Goal: Task Accomplishment & Management: Manage account settings

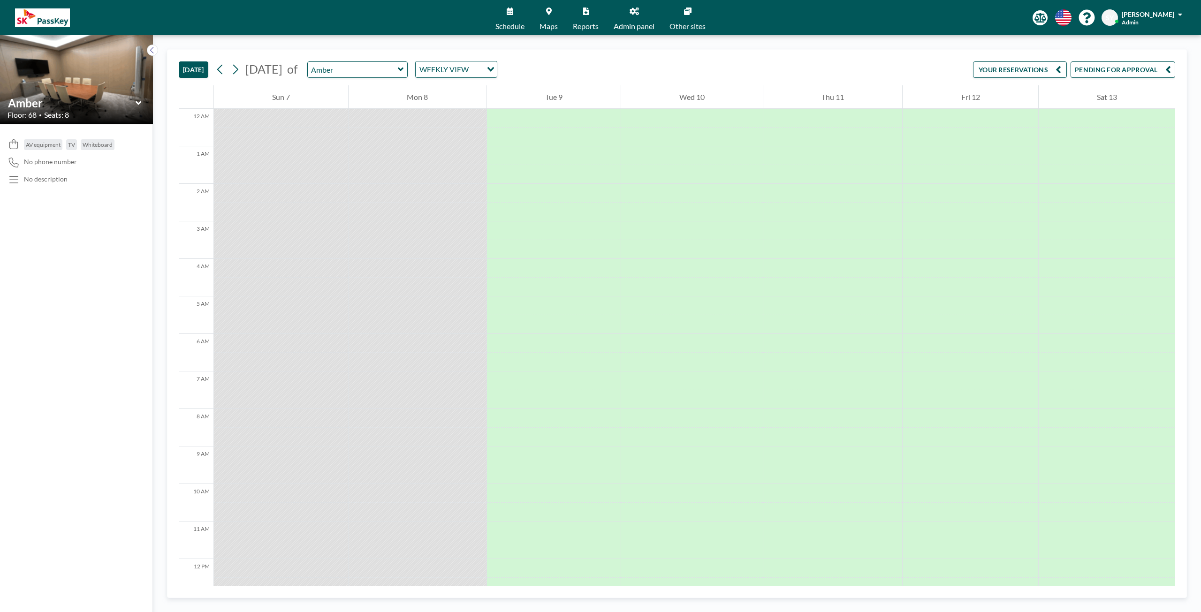
scroll to position [428, 0]
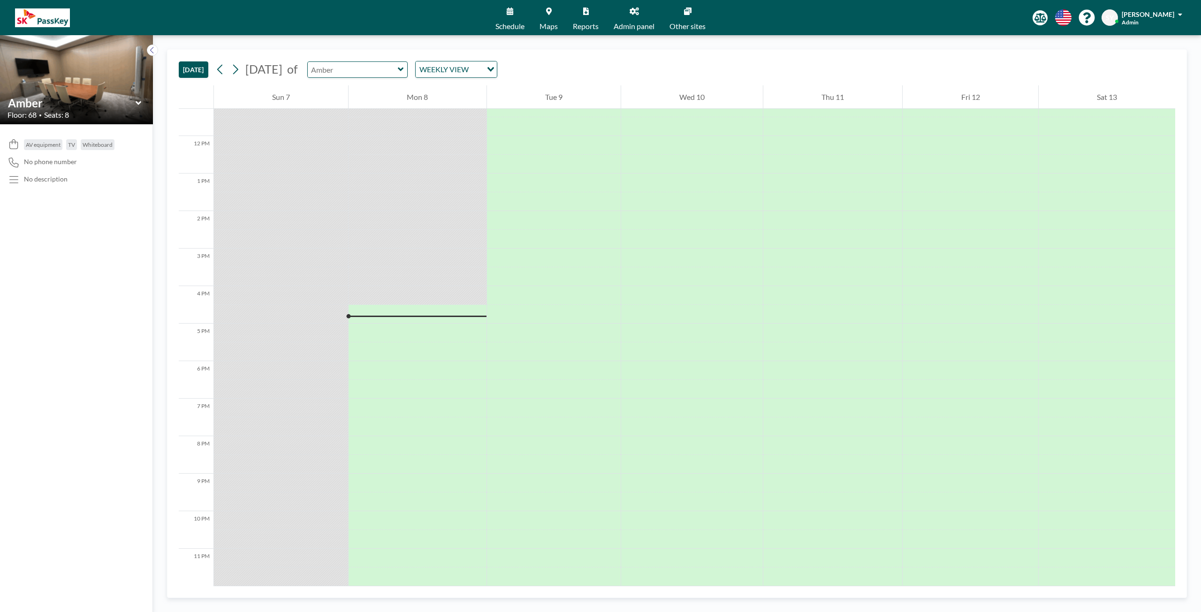
click at [398, 74] on input "text" at bounding box center [353, 69] width 90 height 15
type input "Amber"
click at [482, 66] on input "Search for option" at bounding box center [477, 69] width 10 height 12
click at [522, 88] on li "DAILY VIEW" at bounding box center [505, 86] width 80 height 14
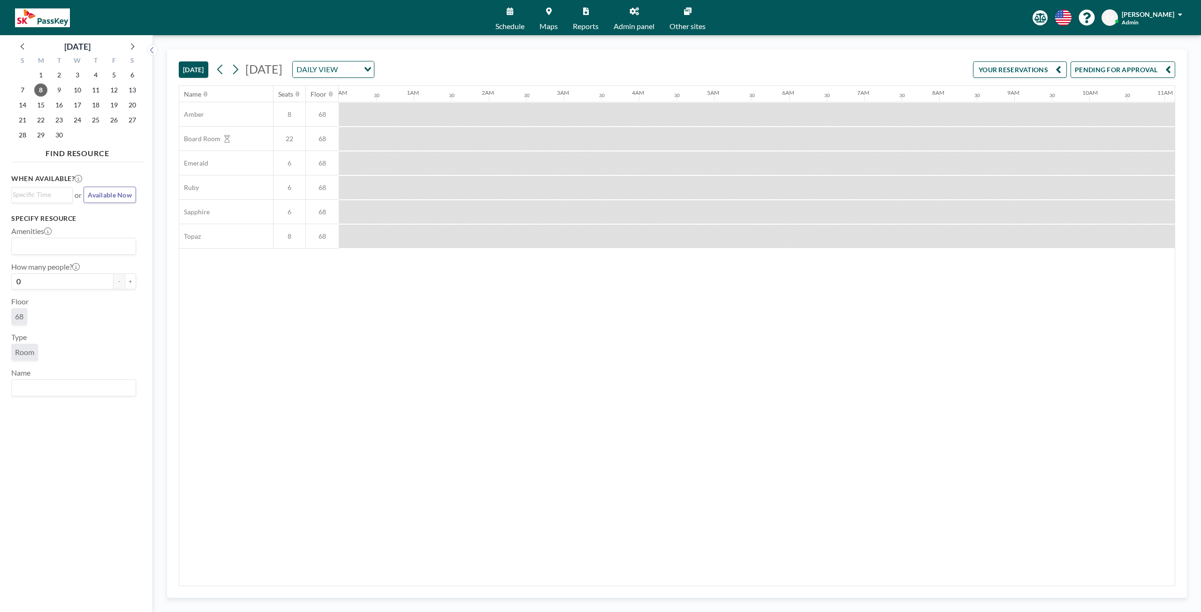
scroll to position [0, 967]
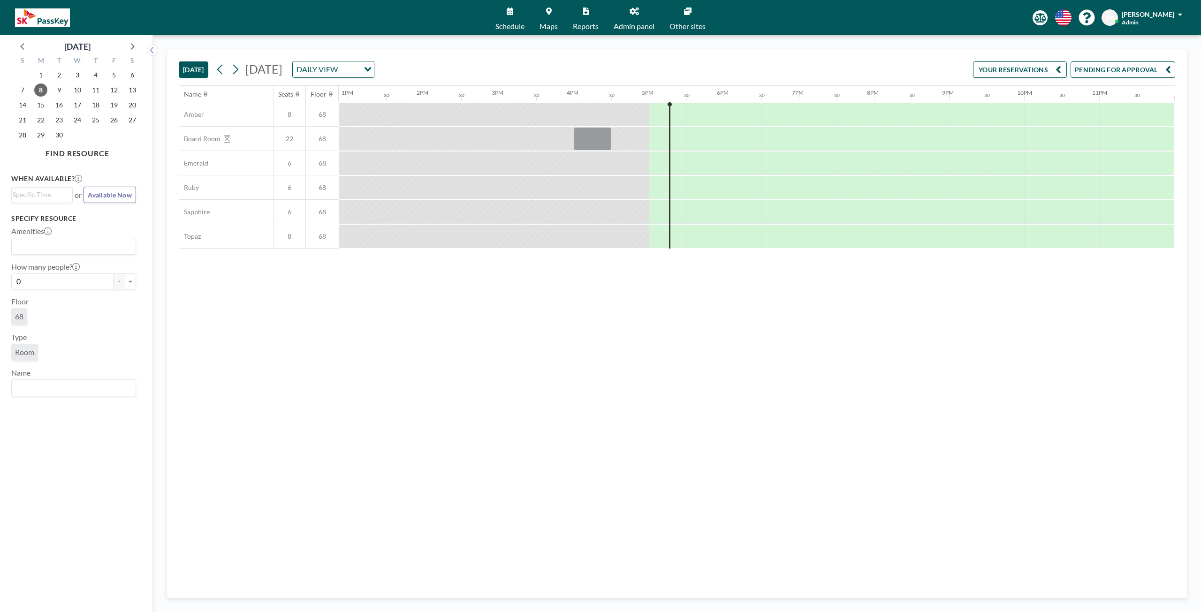
click at [631, 23] on span "Admin panel" at bounding box center [634, 27] width 41 height 8
click at [1178, 15] on div "[PERSON_NAME]" at bounding box center [1152, 13] width 61 height 9
click at [1151, 68] on span "Log out" at bounding box center [1155, 63] width 22 height 9
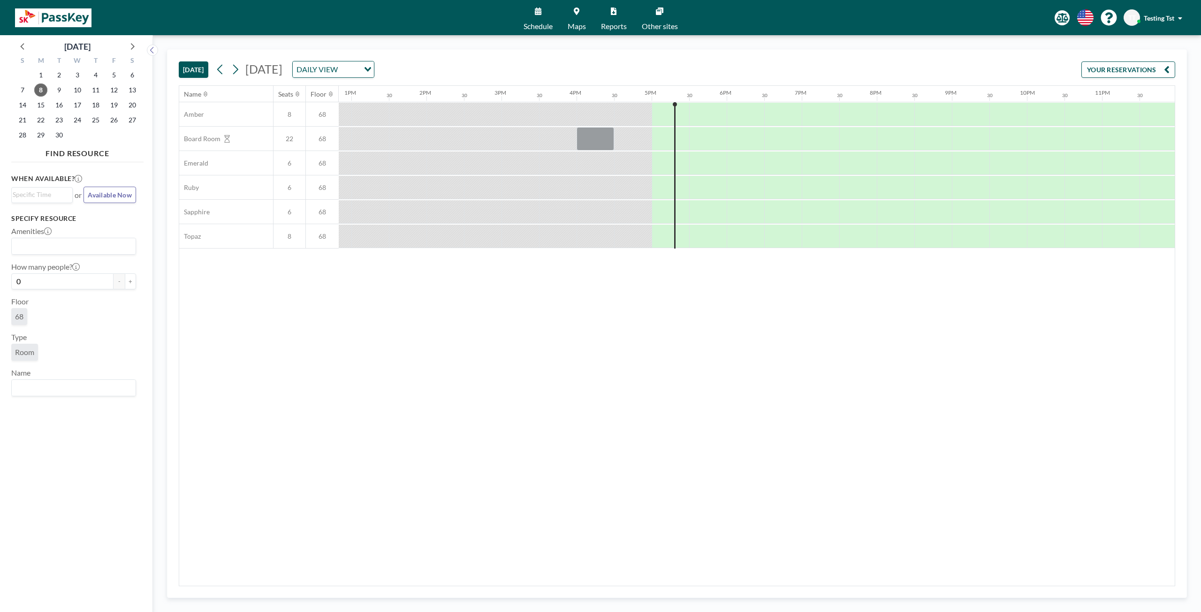
scroll to position [0, 967]
click at [711, 574] on div "Name Seats Floor 12AM 30 1AM 30 2AM 30 3AM 30 4AM 30 5AM 30 6AM 30 7AM 30 8AM 3…" at bounding box center [677, 336] width 996 height 500
click at [362, 67] on input "Search for option" at bounding box center [328, 69] width 69 height 12
click at [434, 104] on li "WEEKLY VIEW" at bounding box center [441, 100] width 80 height 14
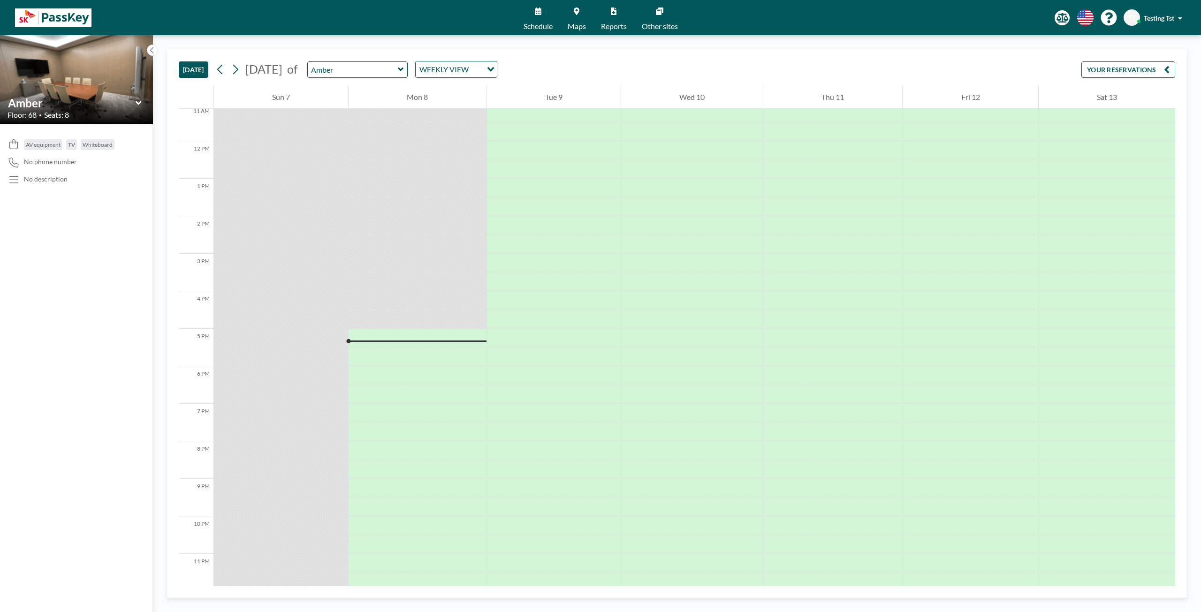
scroll to position [428, 0]
click at [408, 75] on div "Amber" at bounding box center [357, 69] width 101 height 16
click at [404, 73] on icon at bounding box center [401, 69] width 6 height 9
click at [574, 21] on link "Maps" at bounding box center [576, 17] width 33 height 35
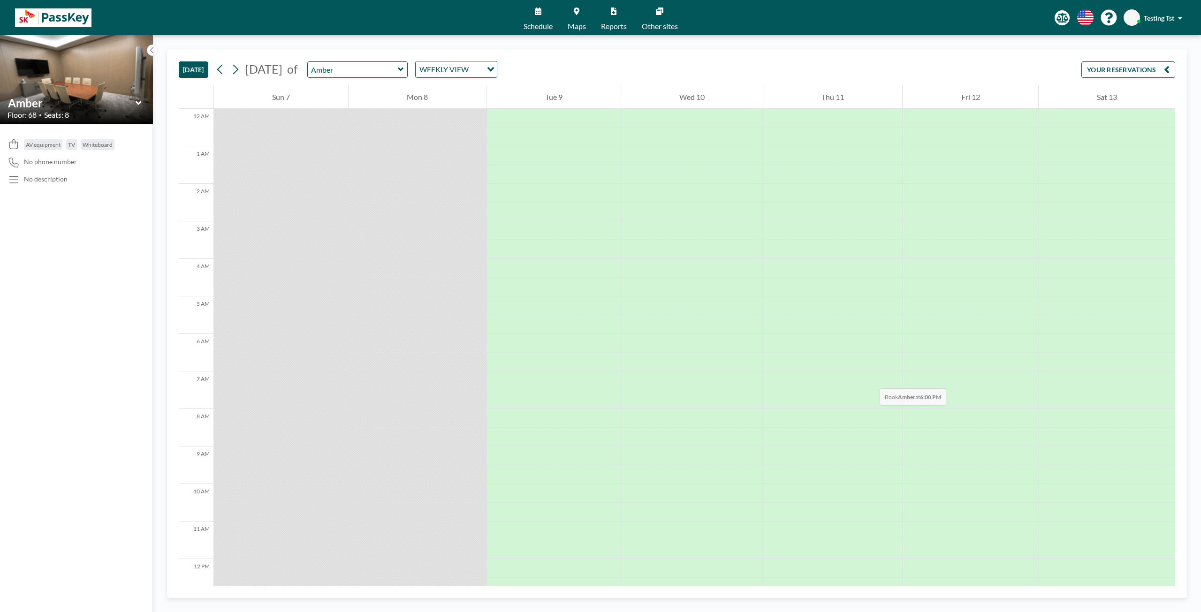
scroll to position [428, 0]
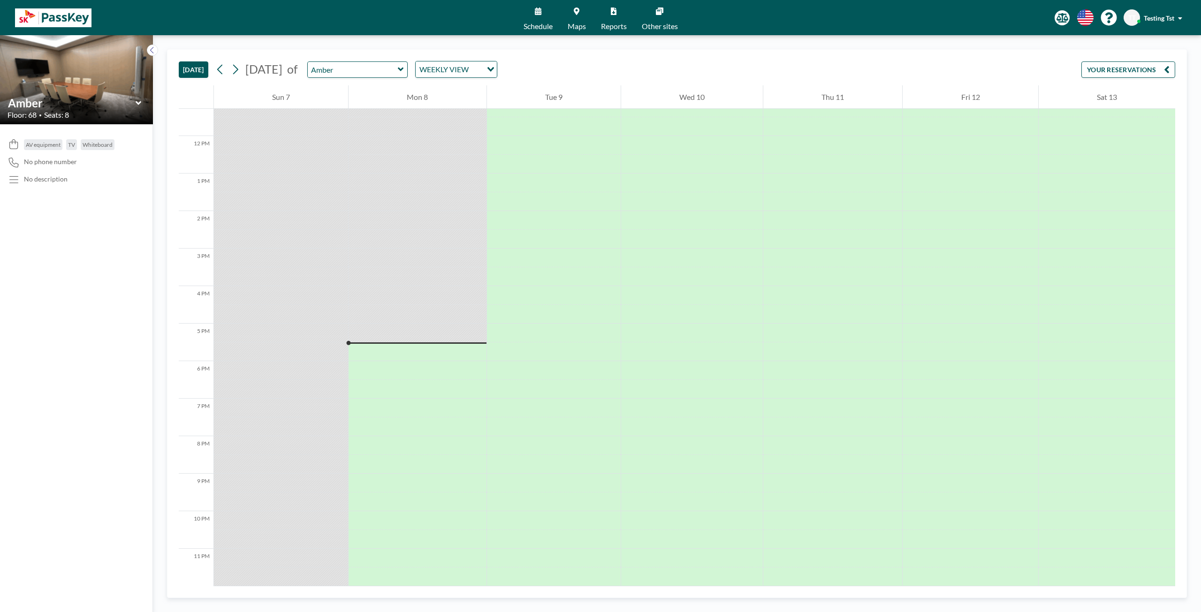
click at [1159, 15] on span "Testing Tst" at bounding box center [1159, 18] width 31 height 8
click at [1155, 66] on span "Log out" at bounding box center [1155, 63] width 22 height 9
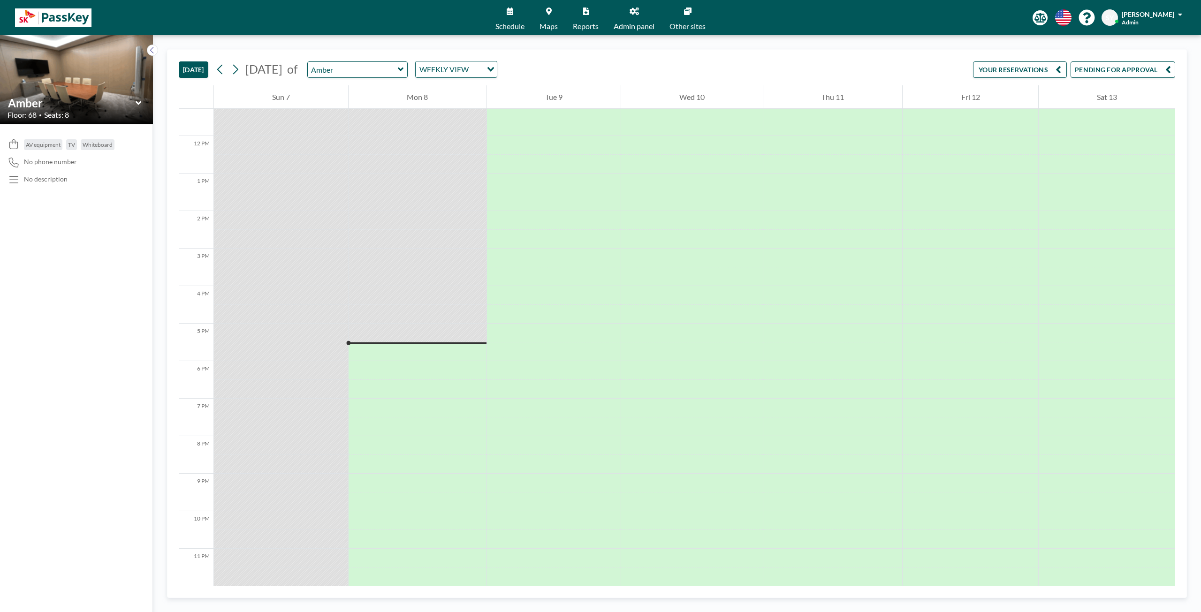
scroll to position [428, 0]
click at [635, 23] on span "Admin panel" at bounding box center [634, 27] width 41 height 8
click at [390, 74] on input "text" at bounding box center [353, 69] width 90 height 15
type input "Emerald"
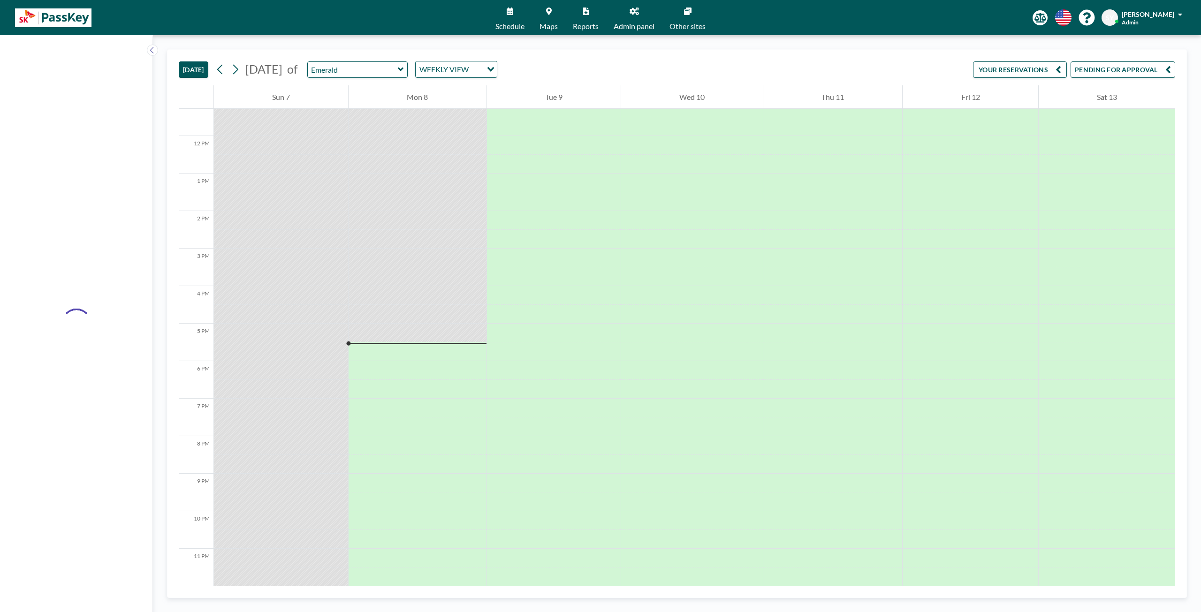
click at [581, 23] on span "Reports" at bounding box center [586, 27] width 26 height 8
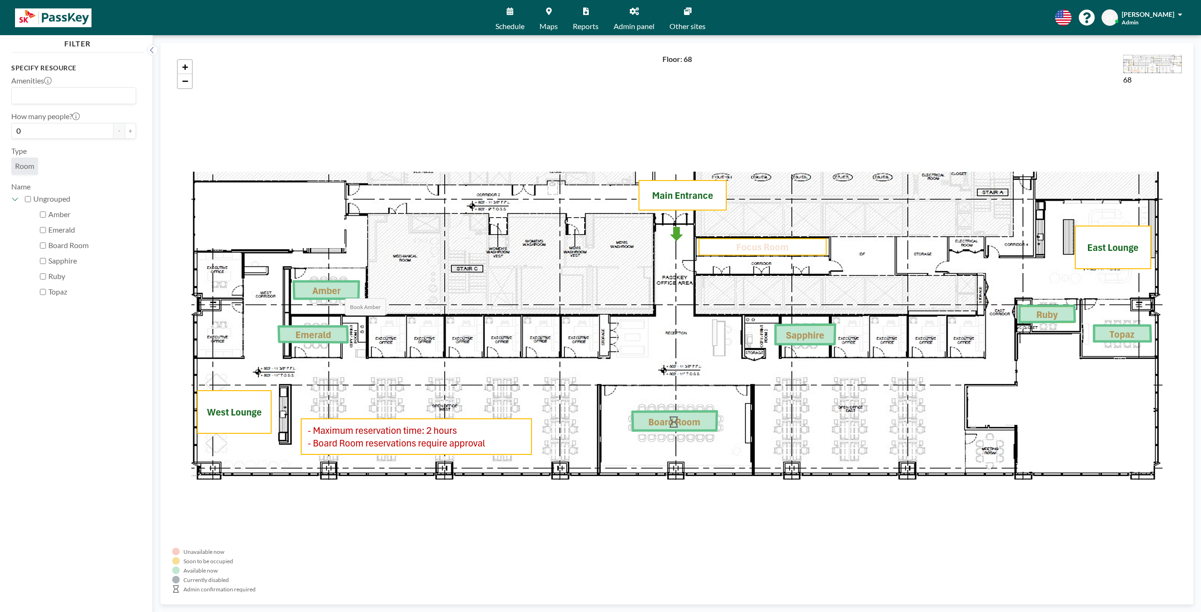
click at [336, 289] on icon at bounding box center [326, 290] width 65 height 17
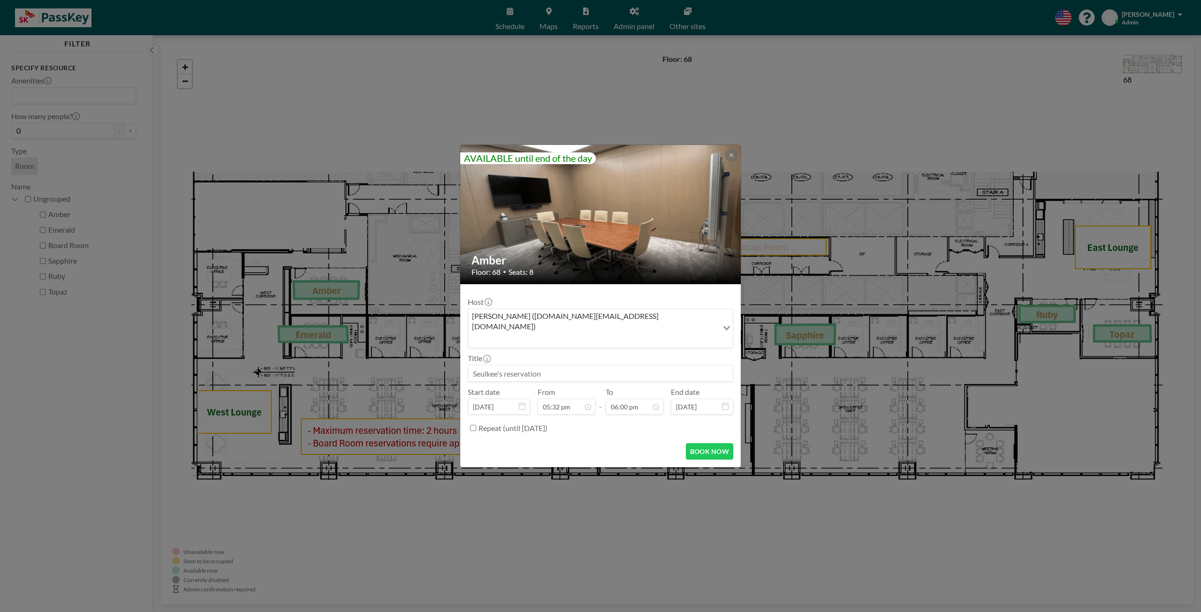
click at [318, 332] on div "AVAILABLE until end of the day Amber Floor: 68 • Seats: 8 Host Seulkee Yun (seu…" at bounding box center [600, 306] width 1201 height 612
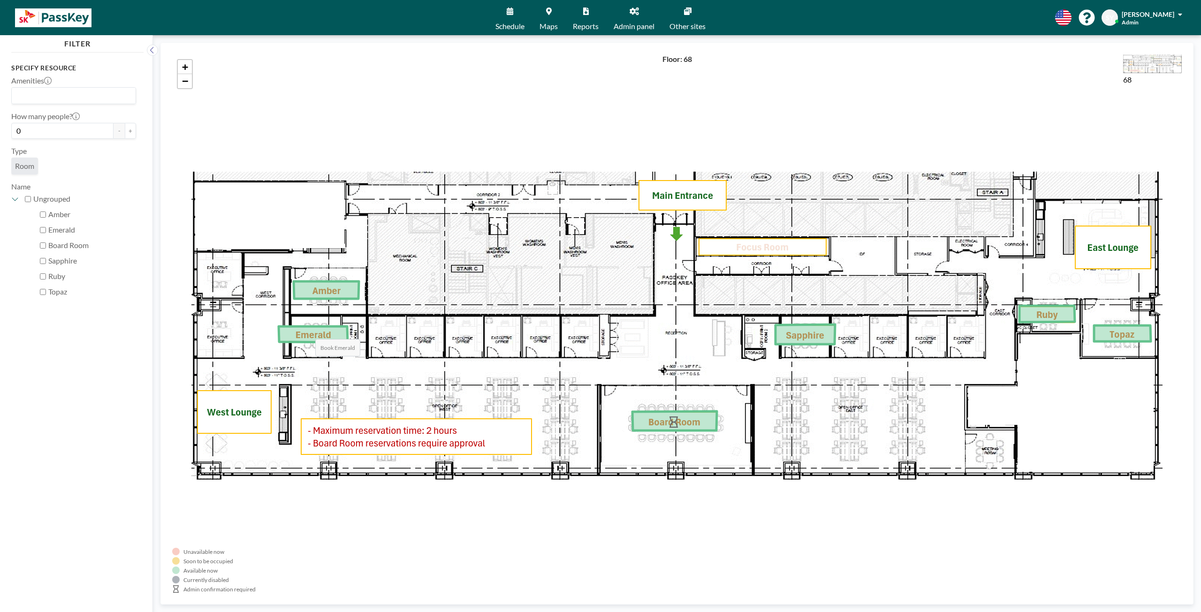
click at [306, 331] on icon at bounding box center [313, 335] width 69 height 16
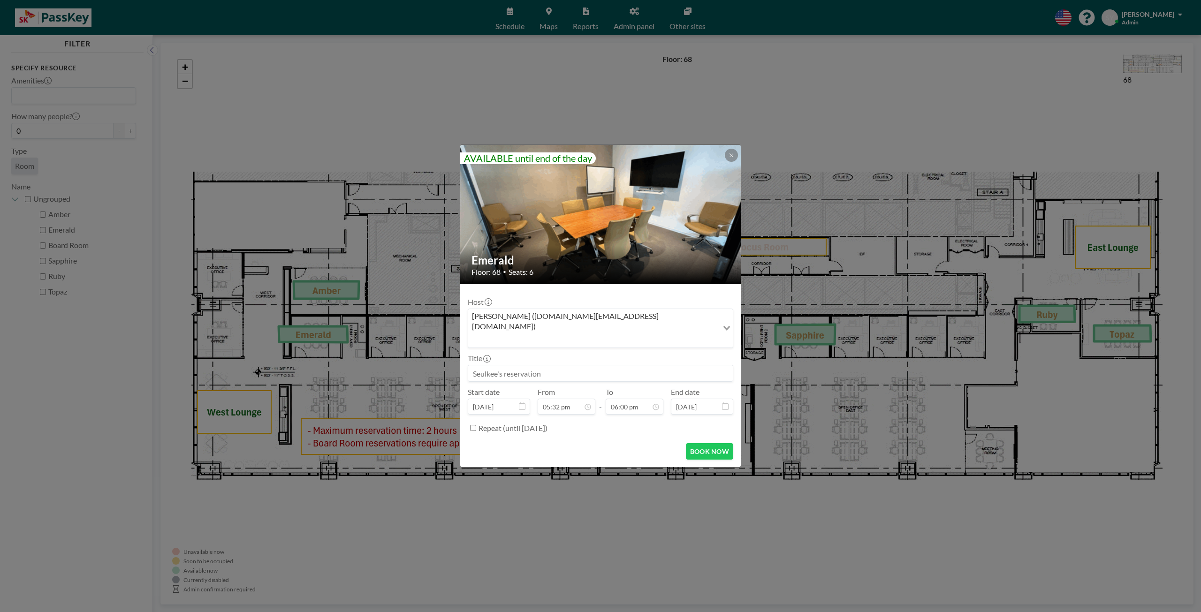
click at [384, 350] on div "AVAILABLE until end of the day Emerald Floor: 68 • Seats: 6 Host Seulkee Yun (s…" at bounding box center [600, 306] width 1201 height 612
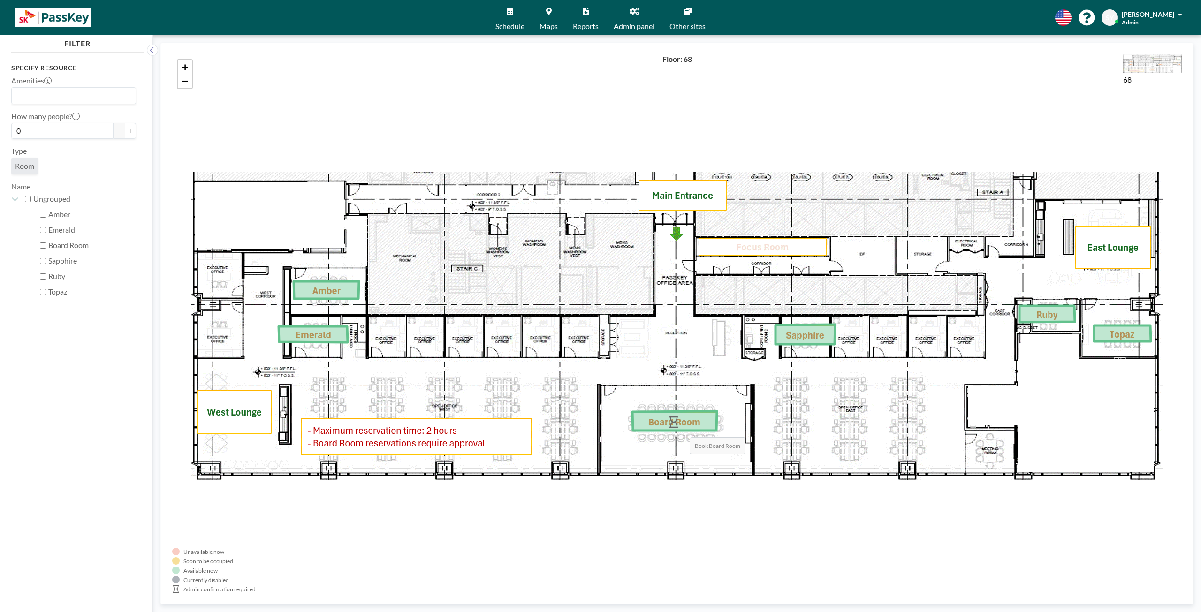
click at [681, 428] on icon at bounding box center [675, 421] width 84 height 19
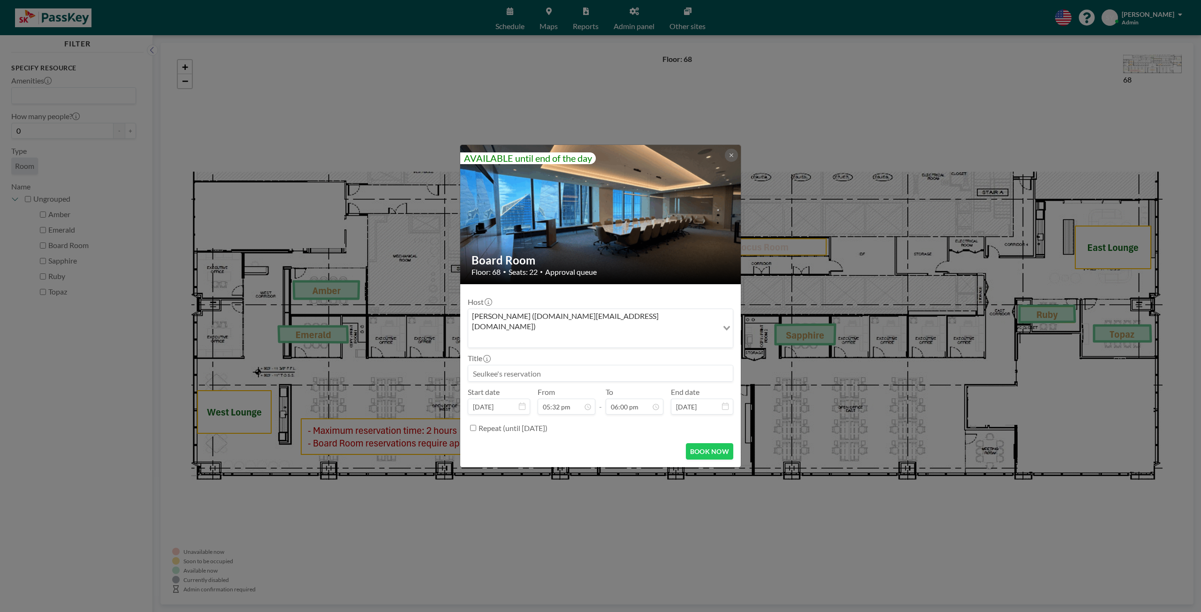
click at [795, 403] on div "AVAILABLE until end of the day Board Room Floor: 68 • Seats: 22 • Approval queu…" at bounding box center [600, 306] width 1201 height 612
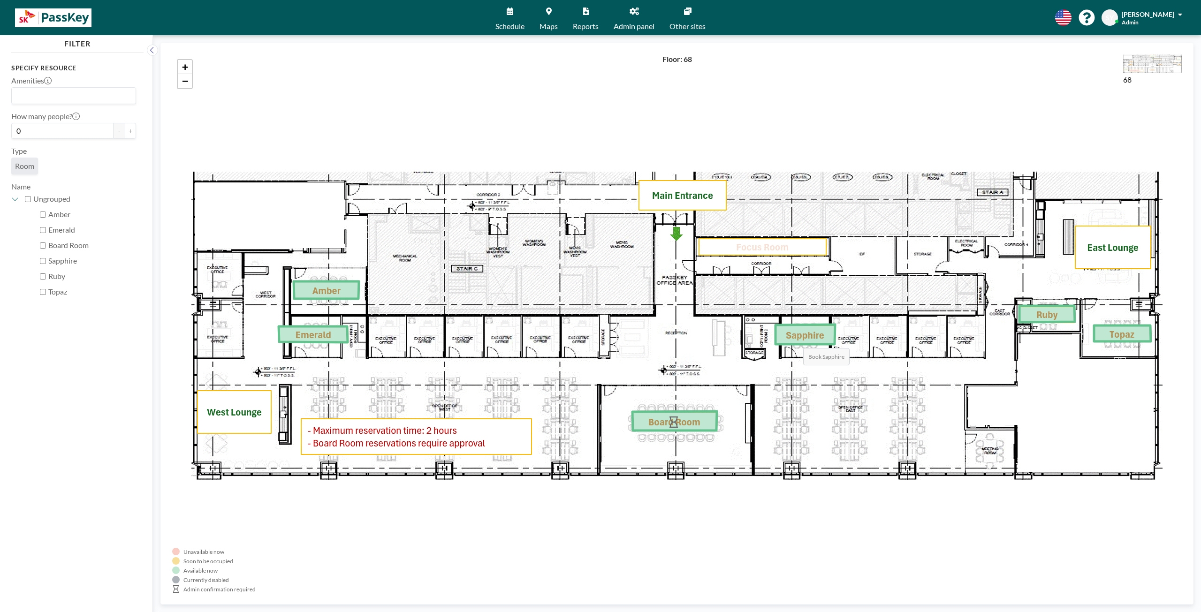
click at [795, 338] on icon at bounding box center [806, 335] width 60 height 20
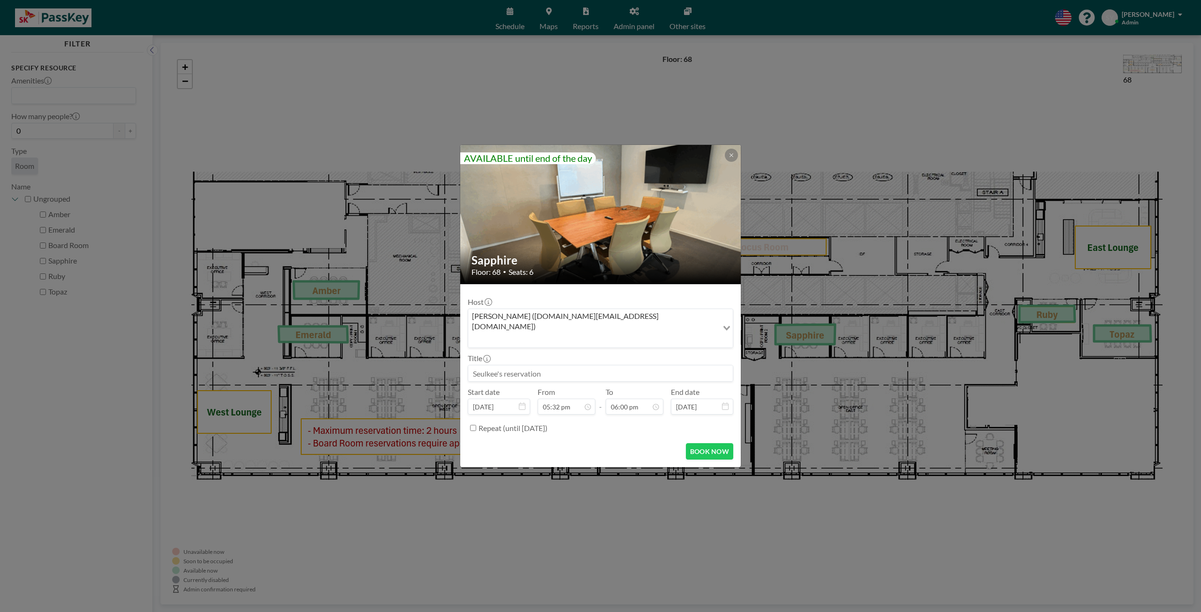
click at [899, 352] on div "AVAILABLE until end of the day Sapphire Floor: 68 • Seats: 6 Host Seulkee Yun (…" at bounding box center [600, 306] width 1201 height 612
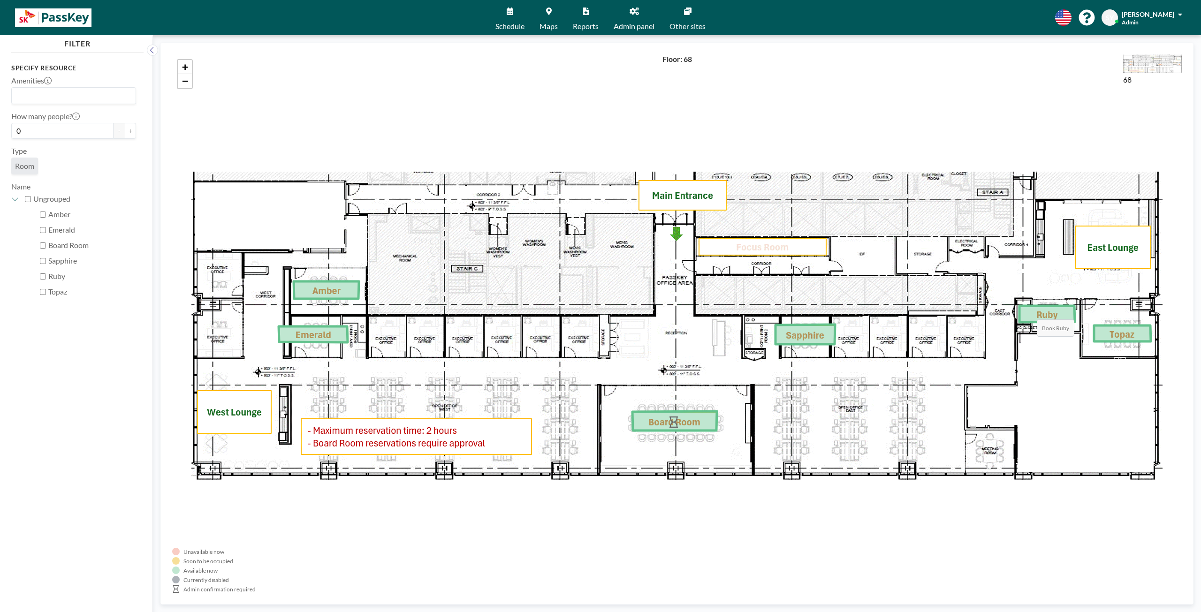
click at [1032, 314] on icon at bounding box center [1047, 314] width 55 height 16
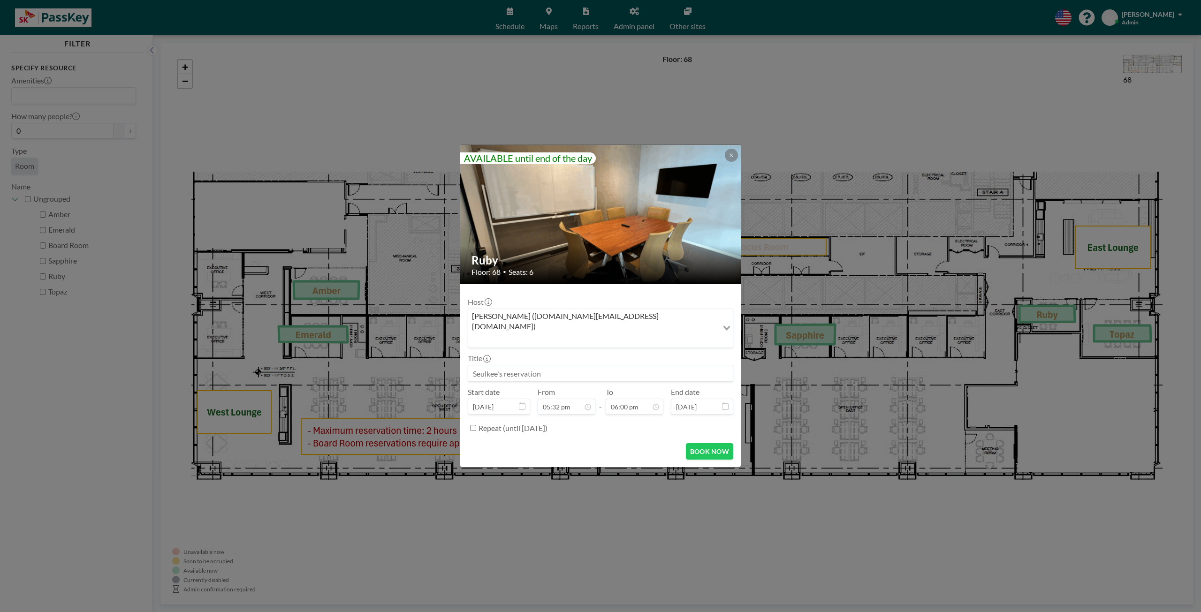
drag, startPoint x: 1022, startPoint y: 378, endPoint x: 888, endPoint y: 347, distance: 136.7
click at [1021, 378] on div "AVAILABLE until end of the day Ruby Floor: 68 • Seats: 6 Host Seulkee Yun (seul…" at bounding box center [600, 306] width 1201 height 612
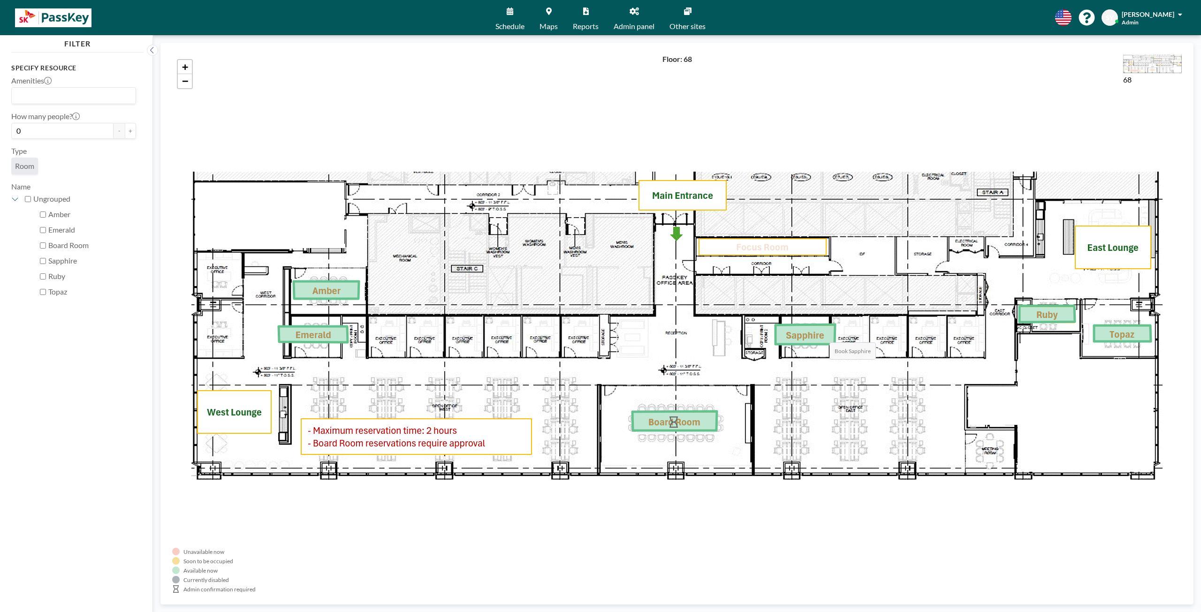
click at [820, 333] on icon at bounding box center [806, 335] width 60 height 20
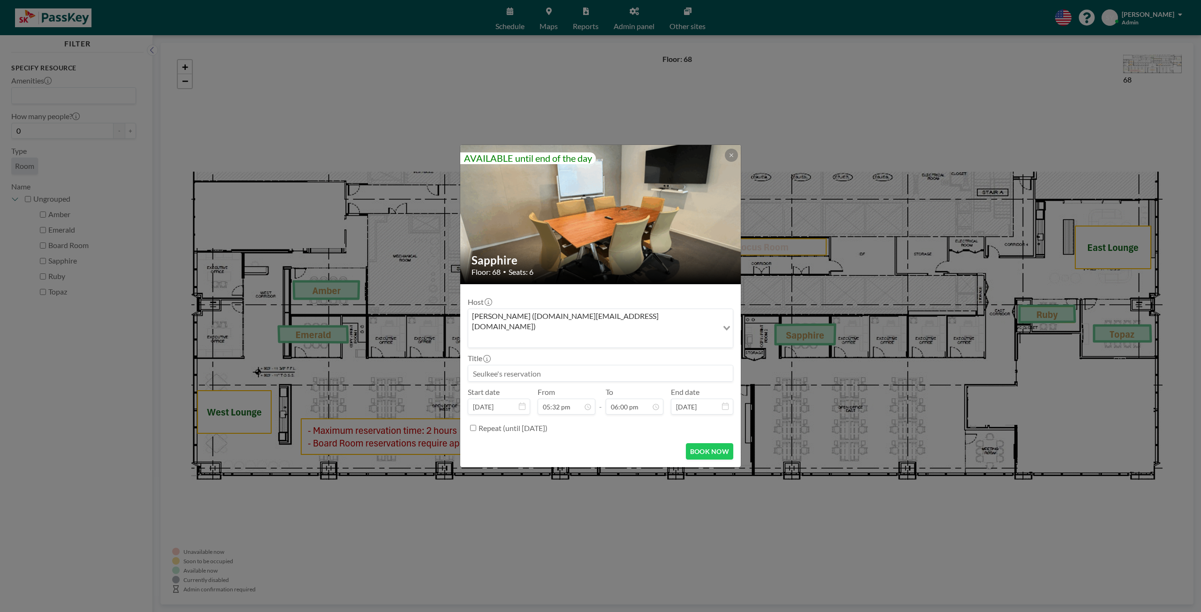
click at [1032, 299] on div "AVAILABLE until end of the day Sapphire Floor: 68 • Seats: 6 Host Seulkee Yun (…" at bounding box center [600, 306] width 1201 height 612
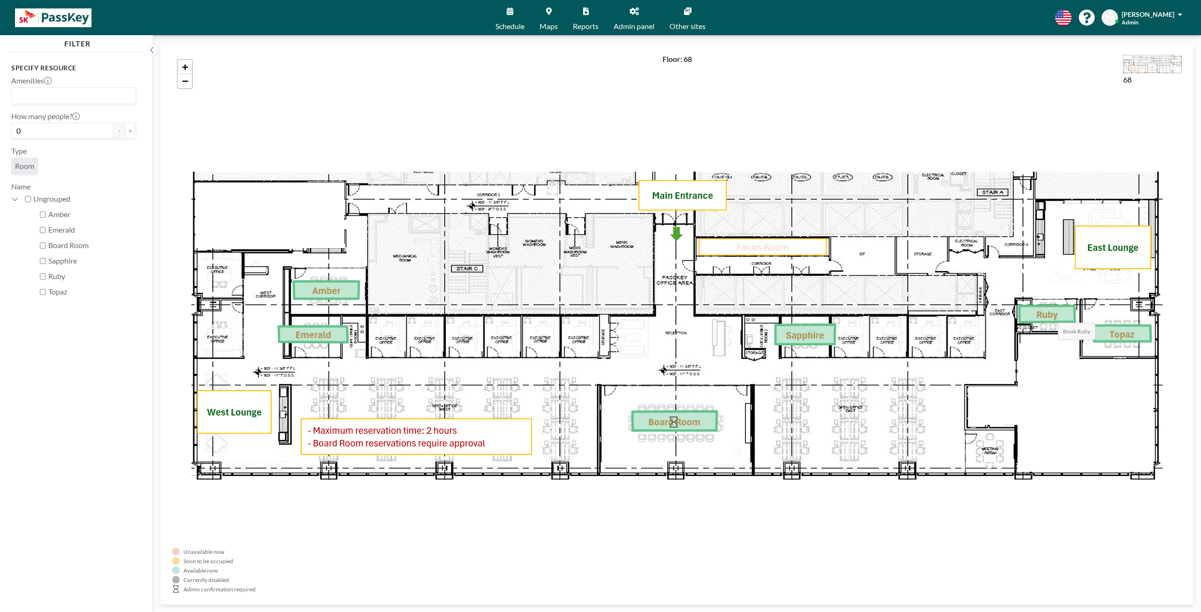
click at [1049, 314] on icon at bounding box center [1047, 314] width 55 height 16
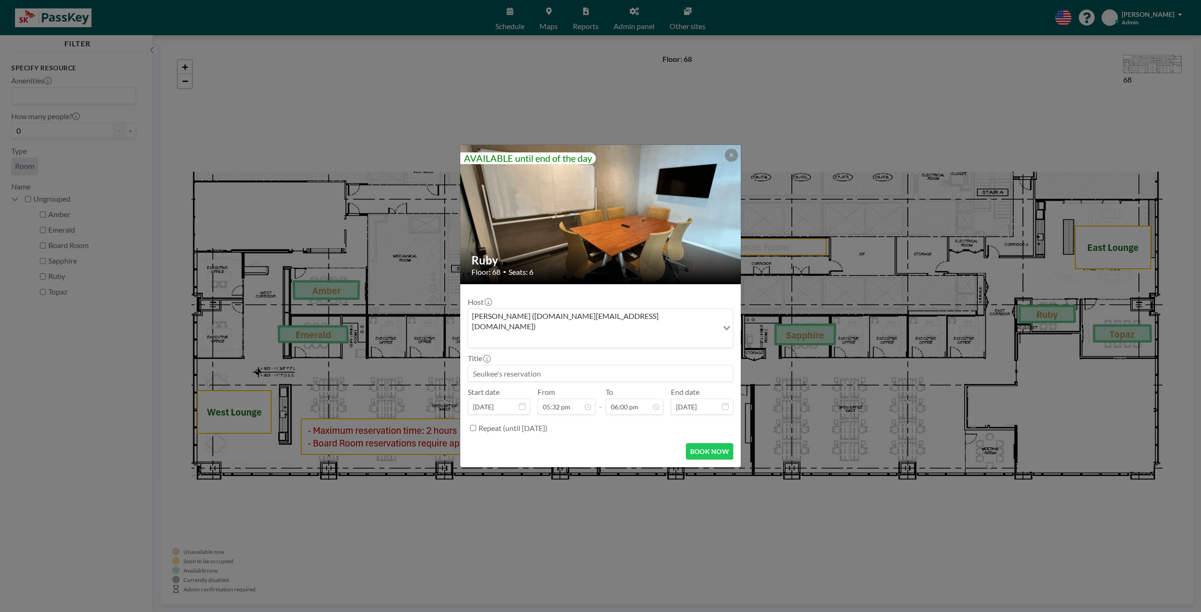
click at [940, 327] on div "AVAILABLE until end of the day Ruby Floor: 68 • Seats: 6 Host Seulkee Yun (seul…" at bounding box center [600, 306] width 1201 height 612
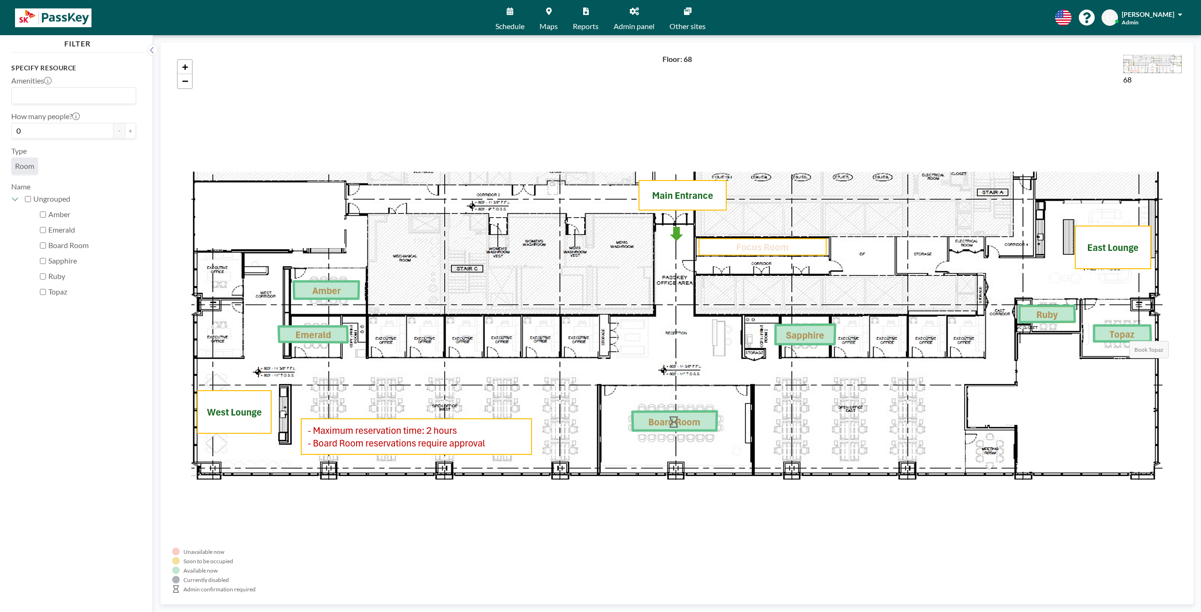
click at [1120, 332] on icon at bounding box center [1122, 334] width 57 height 16
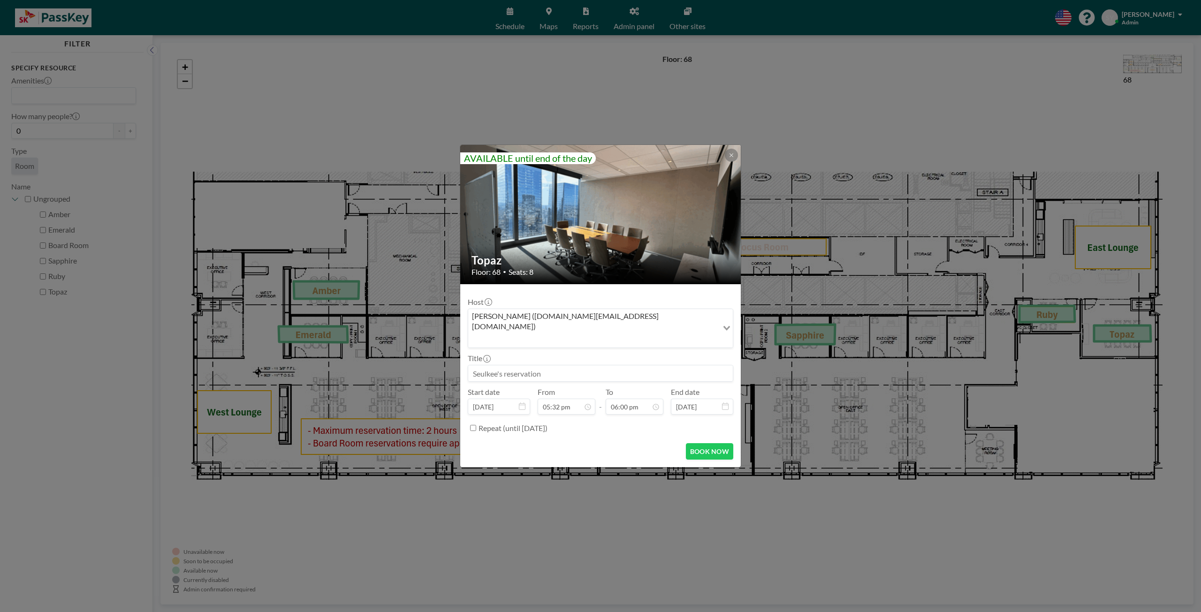
click at [1018, 384] on div "AVAILABLE until end of the day Topaz Floor: 68 • Seats: 8 Host Seulkee Yun (seu…" at bounding box center [600, 306] width 1201 height 612
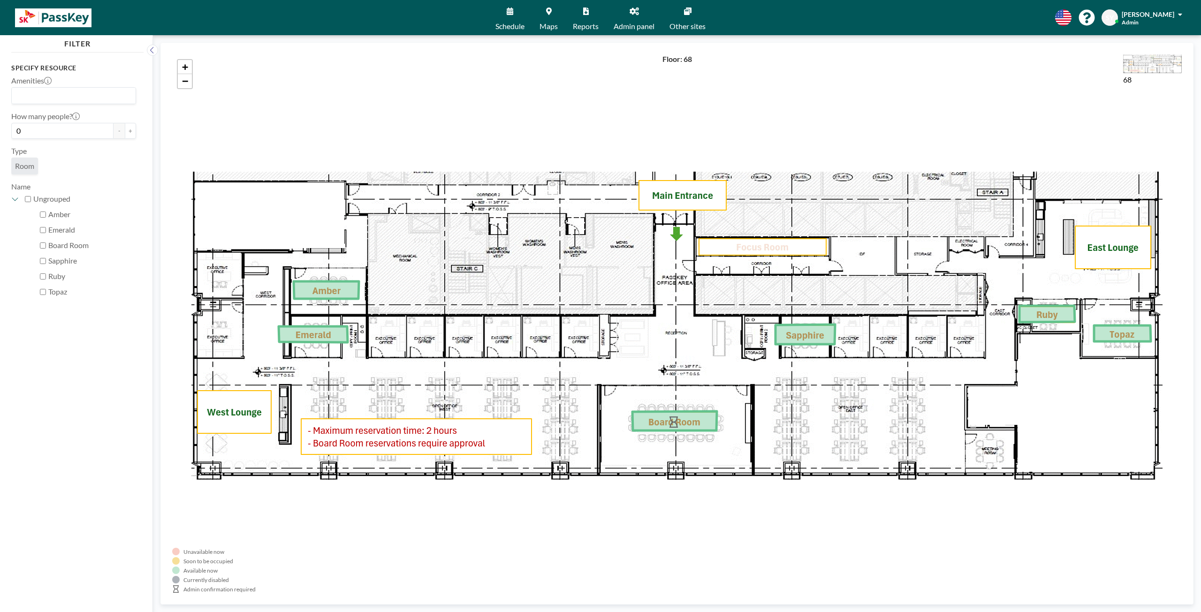
click at [628, 23] on span "Admin panel" at bounding box center [634, 27] width 41 height 8
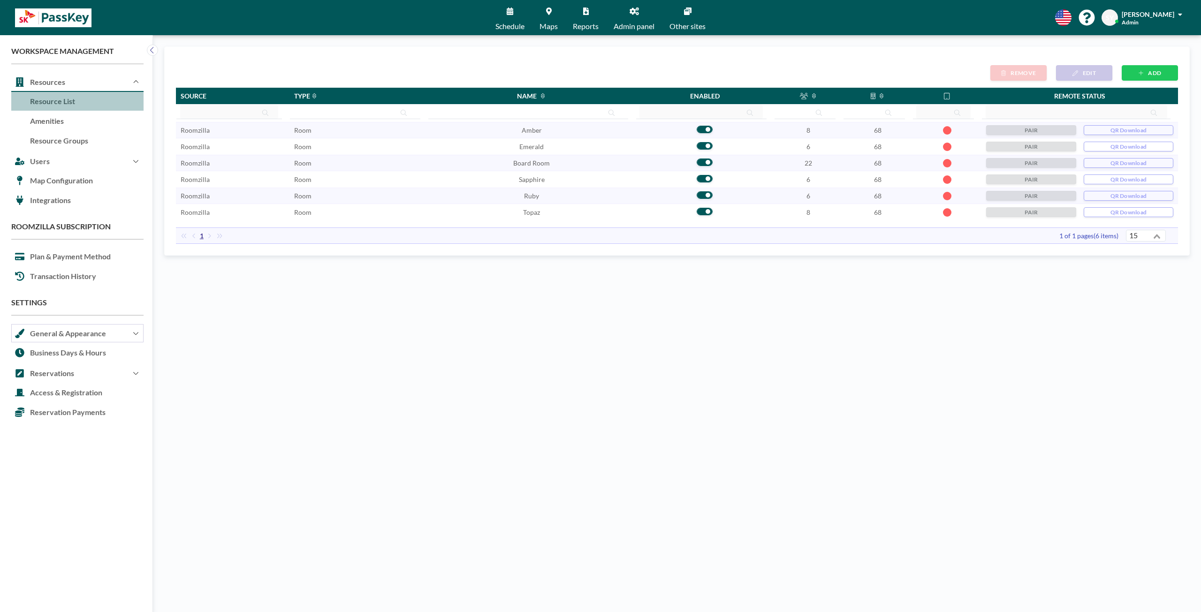
click at [90, 335] on button "General & Appearance" at bounding box center [77, 333] width 132 height 20
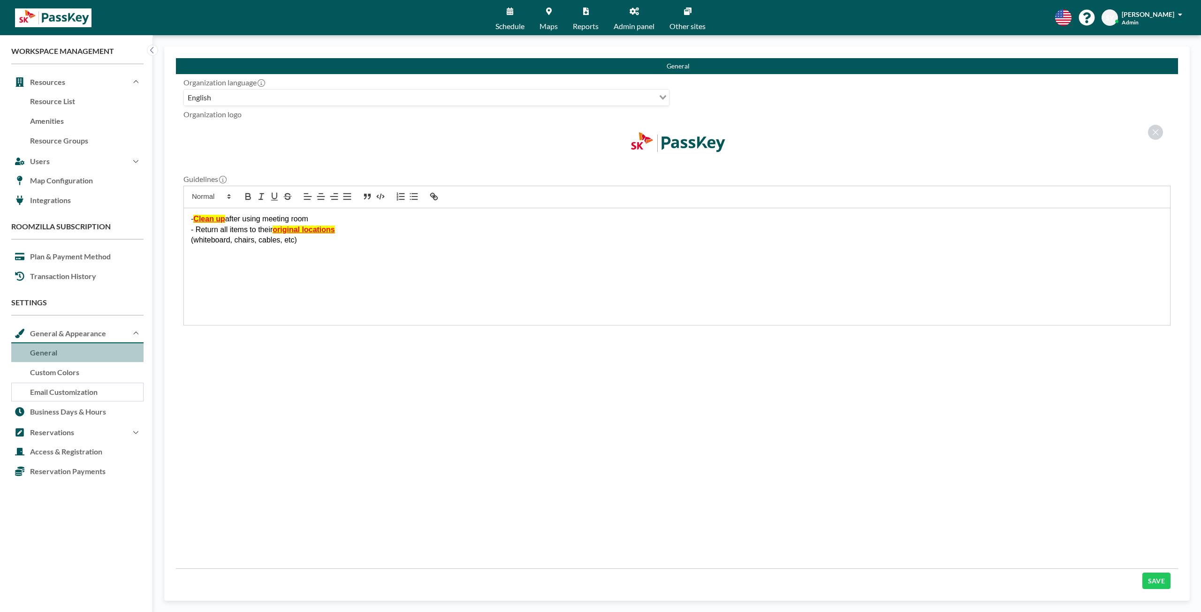
click at [86, 395] on link "Email Customization" at bounding box center [77, 393] width 132 height 20
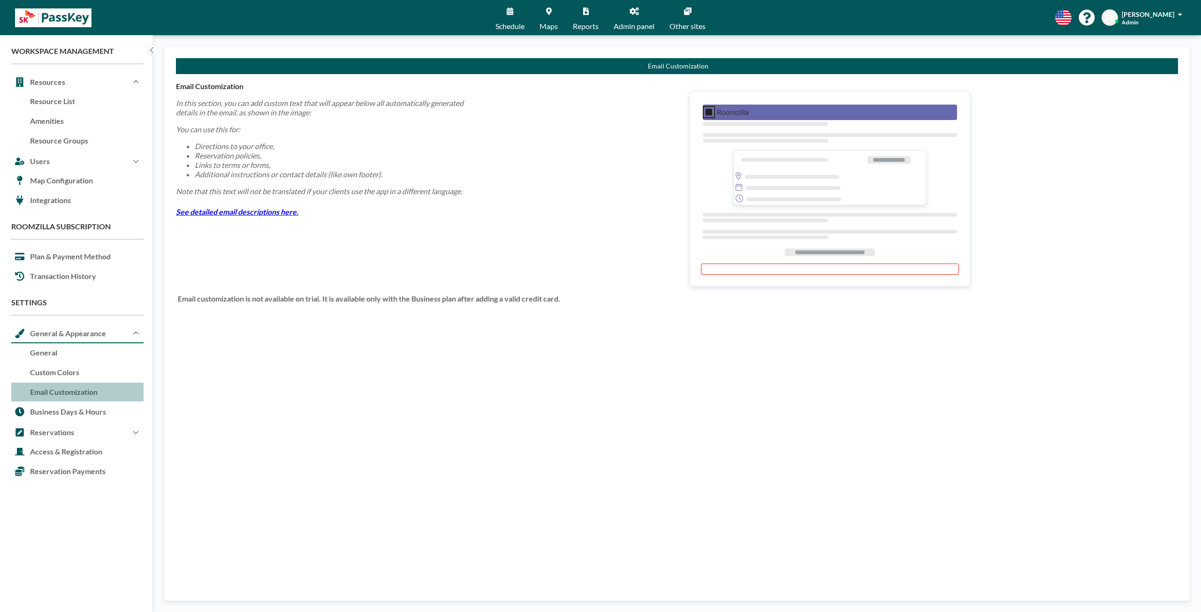
click at [247, 214] on link "See detailed email descriptions here." at bounding box center [237, 211] width 122 height 9
drag, startPoint x: 350, startPoint y: 199, endPoint x: 268, endPoint y: 211, distance: 83.5
click at [275, 210] on div "In this section, you can add custom text that will appear below all automatical…" at bounding box center [323, 189] width 295 height 196
